Goal: Information Seeking & Learning: Learn about a topic

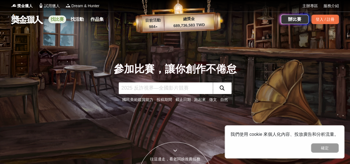
click at [60, 20] on link "找比賽" at bounding box center [57, 19] width 18 height 8
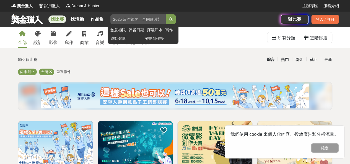
click at [139, 21] on input "search" at bounding box center [137, 19] width 55 height 10
type input "漫畫"
click at [173, 21] on icon "submit" at bounding box center [171, 19] width 4 height 4
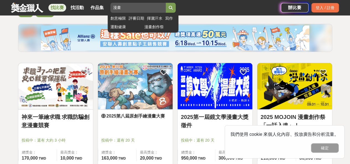
scroll to position [60, 0]
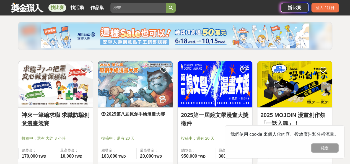
click at [280, 152] on div "確定" at bounding box center [284, 147] width 108 height 9
click at [285, 150] on div "確定" at bounding box center [284, 147] width 108 height 9
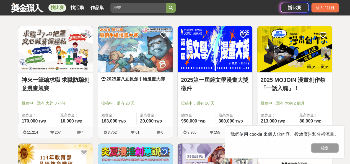
scroll to position [96, 0]
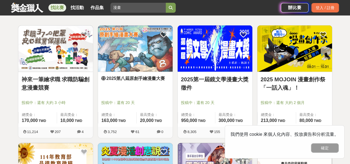
click at [121, 123] on span "163,000 163,000 TWD" at bounding box center [114, 120] width 24 height 5
click at [119, 122] on span "TWD" at bounding box center [121, 121] width 7 height 4
click at [111, 123] on span "163,000" at bounding box center [110, 120] width 16 height 5
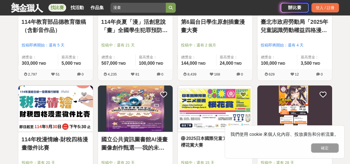
scroll to position [270, 0]
click at [178, 105] on img at bounding box center [215, 108] width 75 height 46
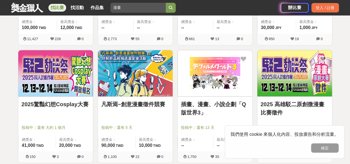
scroll to position [424, 0]
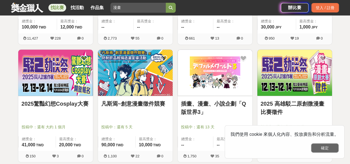
click at [320, 151] on button "確定" at bounding box center [325, 147] width 28 height 9
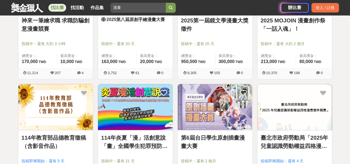
scroll to position [157, 0]
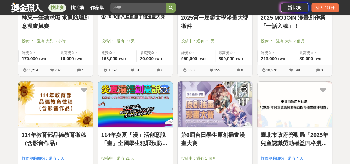
click at [245, 144] on link "第6屆台日學生原創插畫漫畫大賽" at bounding box center [215, 139] width 68 height 17
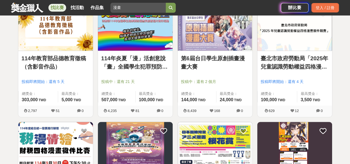
scroll to position [235, 0]
